Goal: Use online tool/utility: Utilize a website feature to perform a specific function

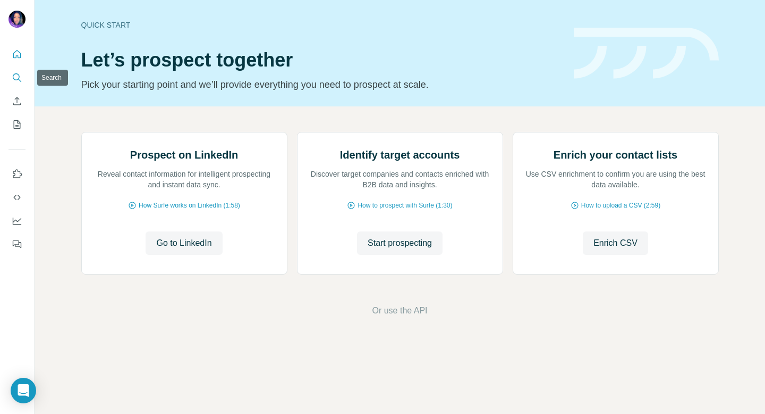
click at [14, 77] on icon "Search" at bounding box center [17, 77] width 11 height 11
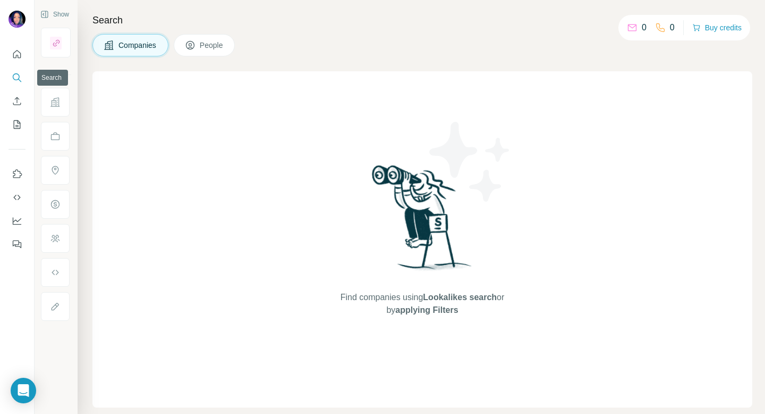
click at [15, 75] on icon "Search" at bounding box center [17, 77] width 11 height 11
click at [133, 48] on span "Companies" at bounding box center [138, 45] width 39 height 11
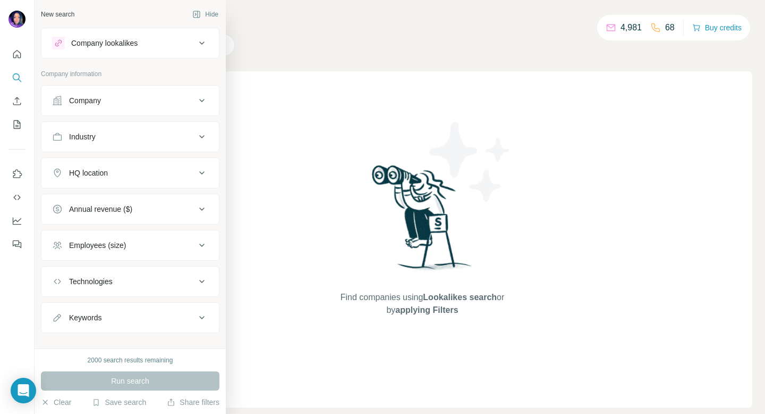
scroll to position [14, 0]
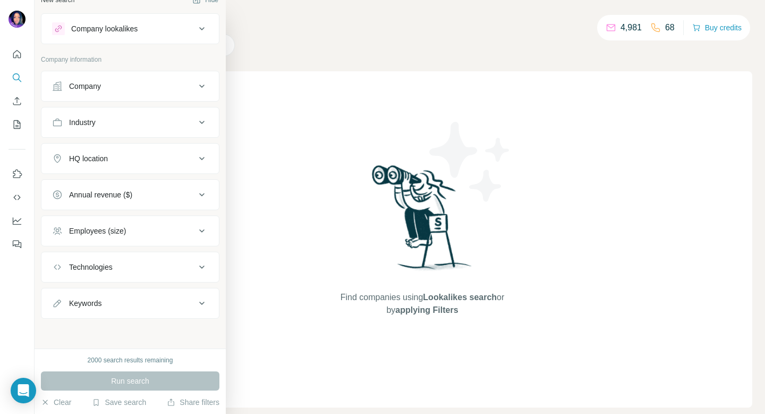
click at [112, 308] on div "Keywords" at bounding box center [124, 303] width 144 height 11
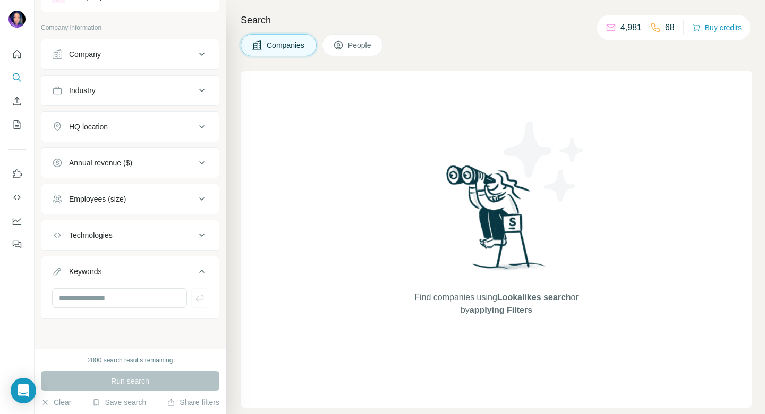
scroll to position [0, 0]
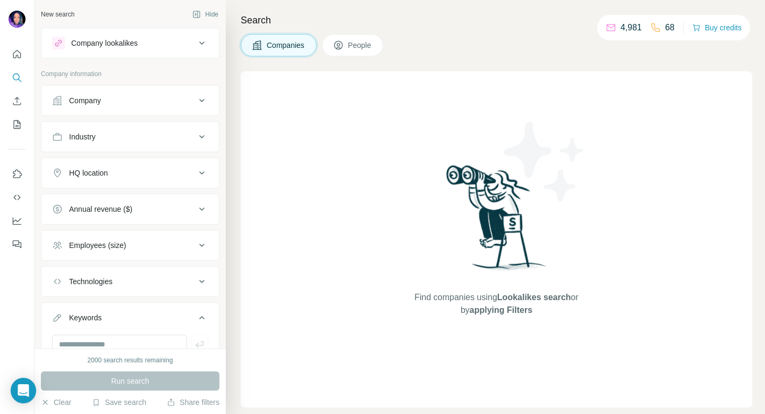
click at [155, 102] on div "Company" at bounding box center [124, 100] width 144 height 11
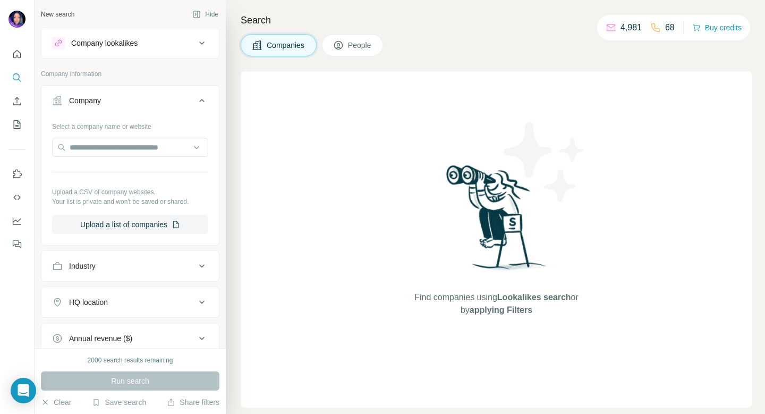
click at [155, 102] on div "Company" at bounding box center [124, 100] width 144 height 11
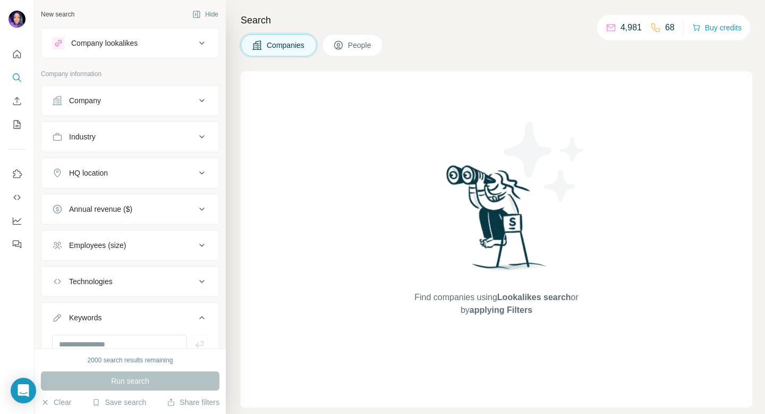
click at [149, 53] on button "Company lookalikes" at bounding box center [130, 43] width 178 height 26
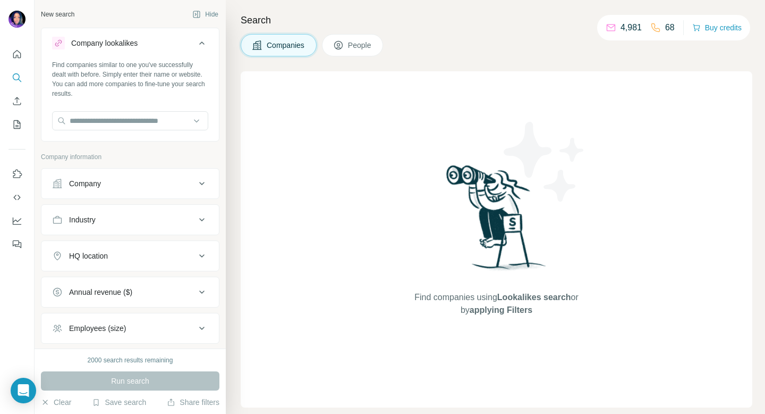
click at [158, 53] on button "Company lookalikes" at bounding box center [130, 45] width 178 height 30
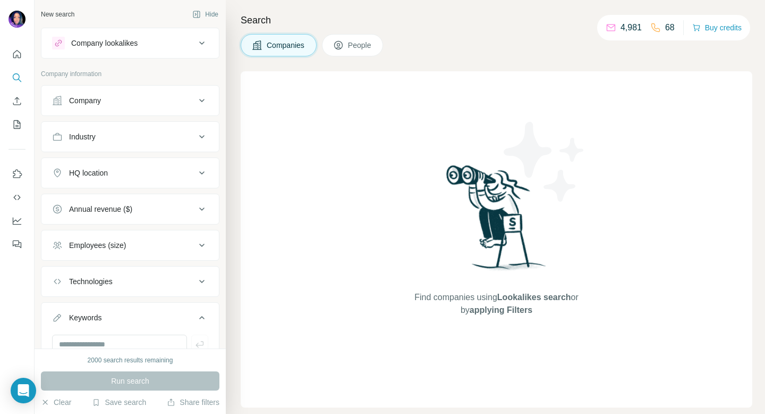
click at [157, 99] on div "Company" at bounding box center [124, 100] width 144 height 11
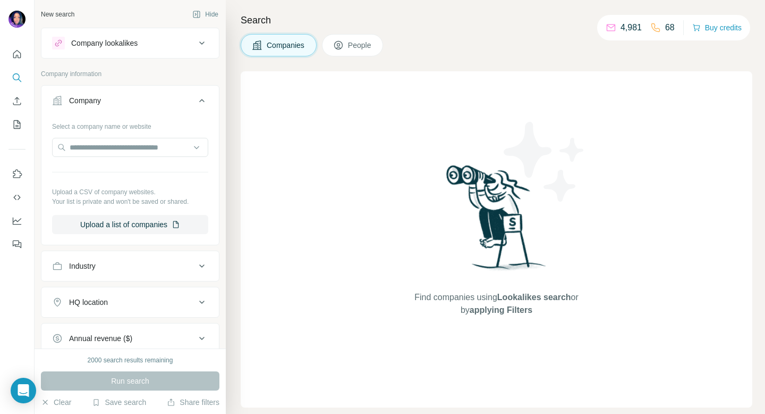
click at [159, 99] on div "Company" at bounding box center [124, 100] width 144 height 11
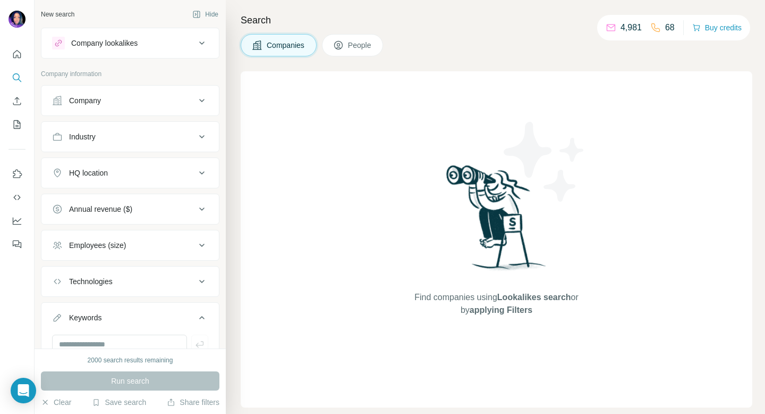
click at [119, 97] on div "Company" at bounding box center [124, 100] width 144 height 11
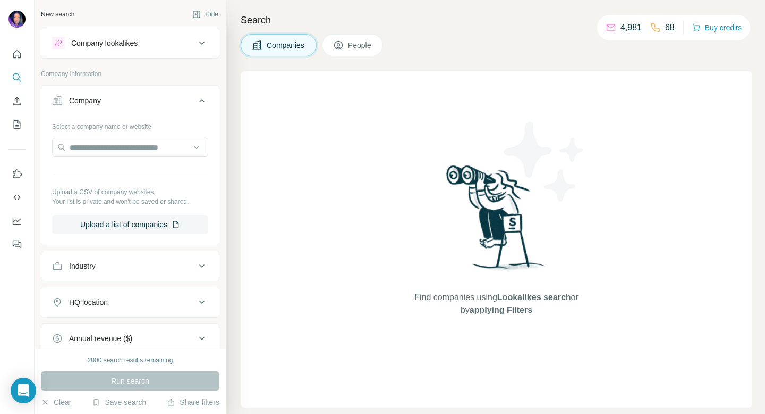
click at [111, 268] on div "Industry" at bounding box center [124, 265] width 144 height 11
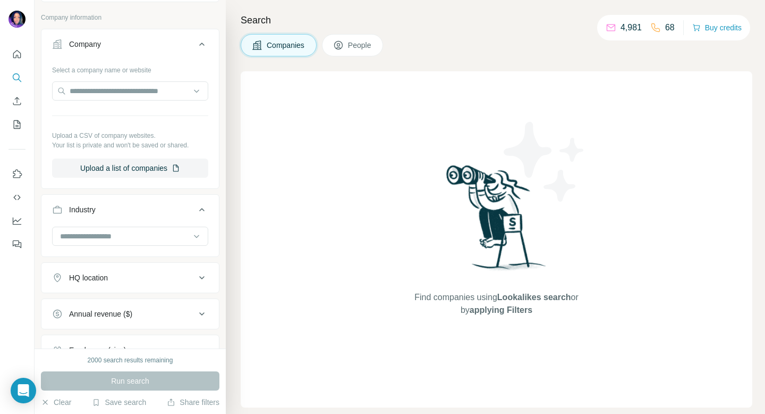
scroll to position [57, 0]
click at [205, 209] on icon at bounding box center [202, 209] width 13 height 13
click at [204, 207] on icon at bounding box center [202, 209] width 13 height 13
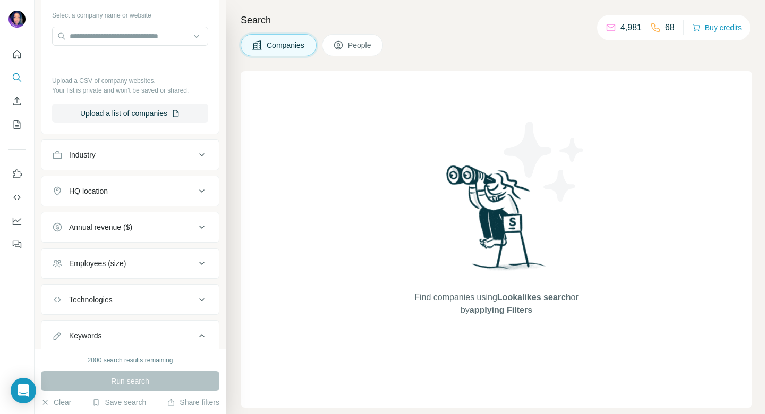
scroll to position [113, 0]
click at [206, 148] on icon at bounding box center [202, 153] width 13 height 13
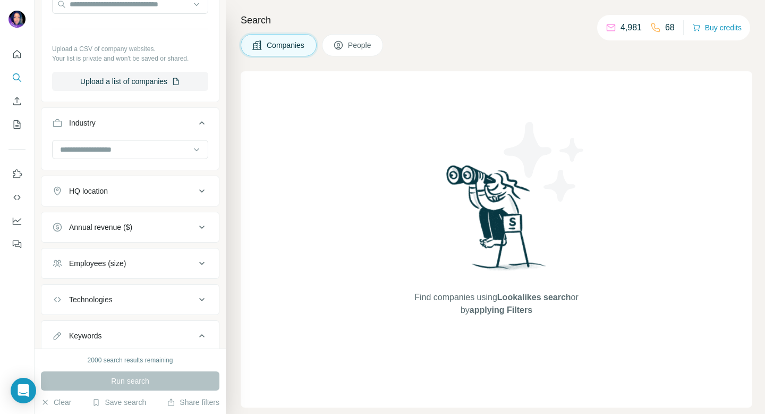
scroll to position [0, 0]
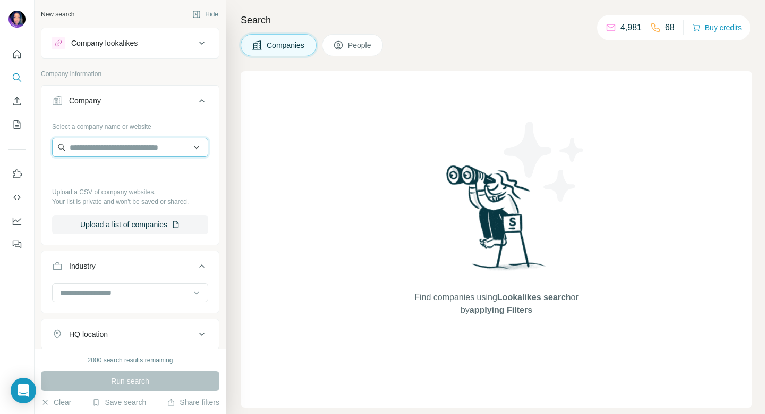
click at [116, 151] on input "text" at bounding box center [130, 147] width 156 height 19
click at [127, 150] on input "text" at bounding box center [130, 147] width 156 height 19
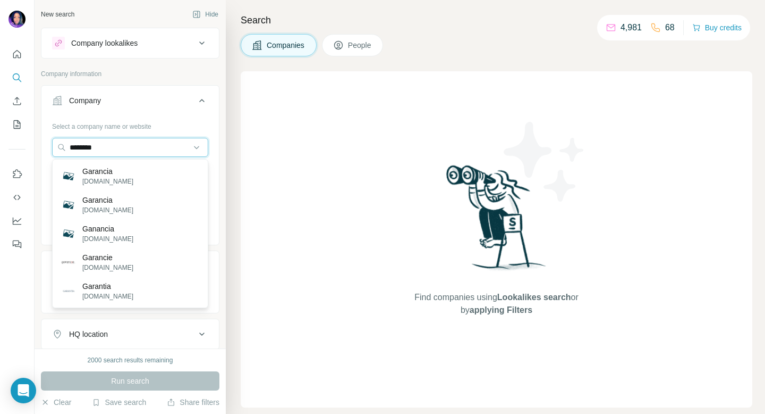
type input "********"
click at [29, 391] on div "Open Intercom Messenger" at bounding box center [24, 390] width 28 height 28
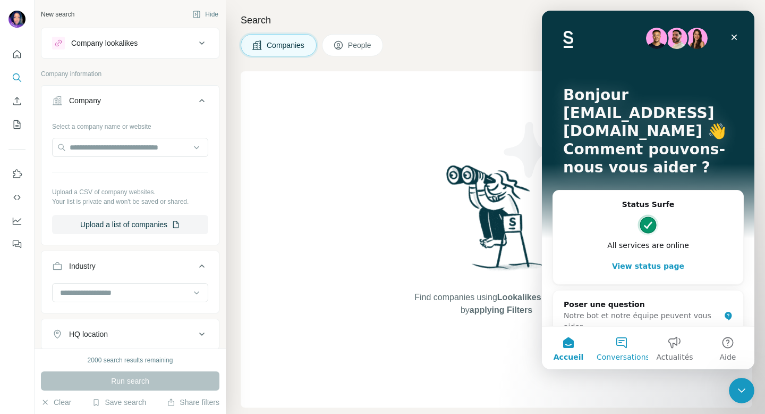
click at [621, 334] on button "Conversations" at bounding box center [621, 347] width 53 height 43
